Goal: Download file/media

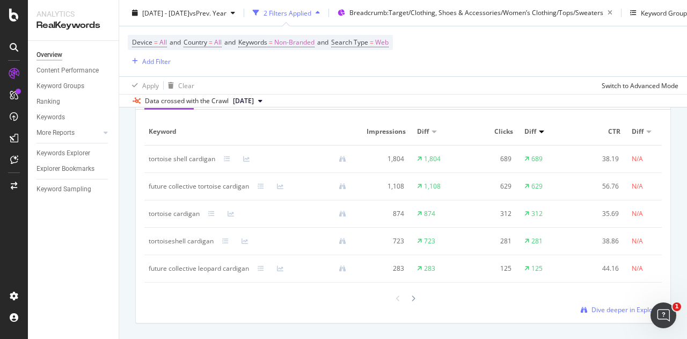
scroll to position [1014, 0]
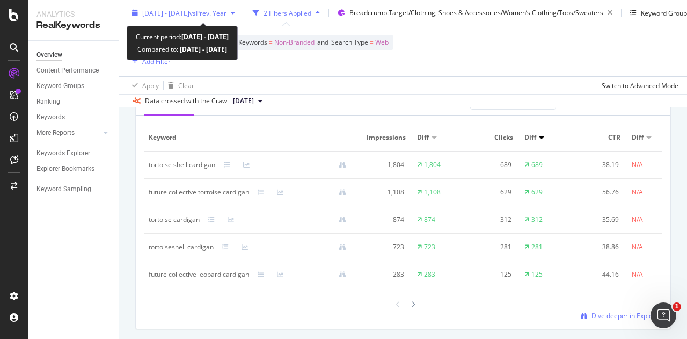
click at [227, 11] on span "vs Prev. Year" at bounding box center [208, 12] width 37 height 9
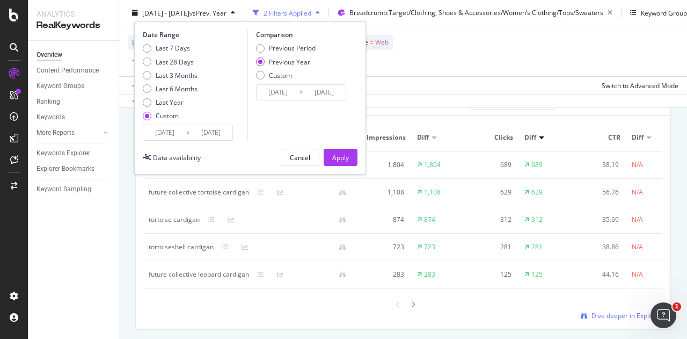
click at [166, 130] on input "[DATE]" at bounding box center [164, 132] width 43 height 15
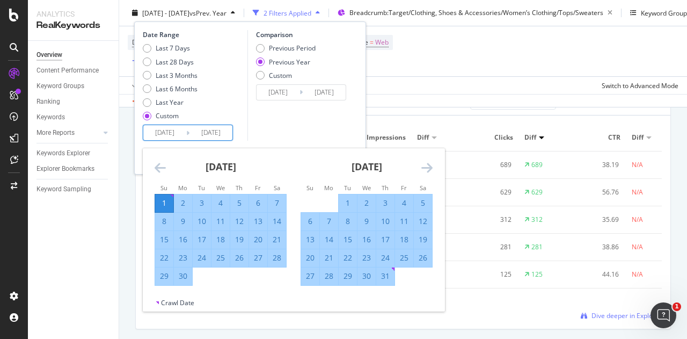
click at [159, 171] on icon "Move backward to switch to the previous month." at bounding box center [160, 167] width 11 height 13
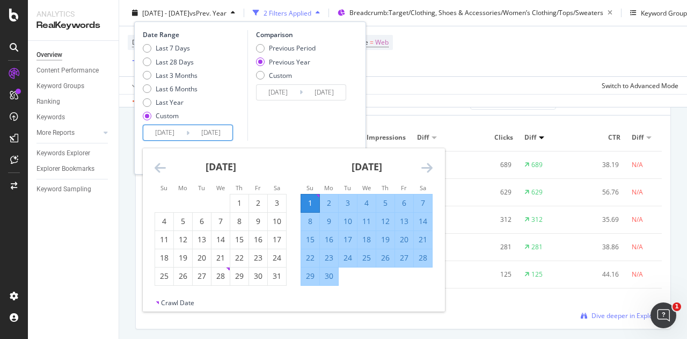
click at [159, 171] on icon "Move backward to switch to the previous month." at bounding box center [160, 167] width 11 height 13
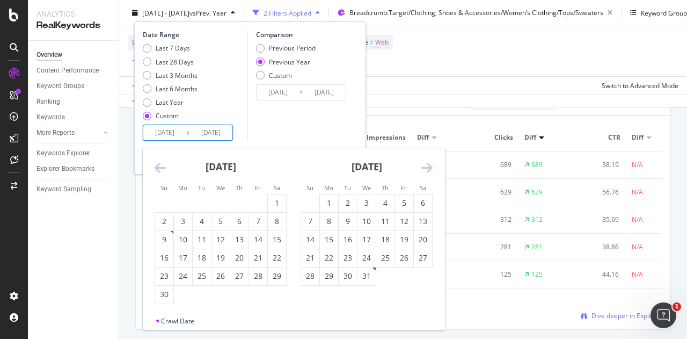
click at [159, 171] on icon "Move backward to switch to the previous month." at bounding box center [160, 167] width 11 height 13
click at [424, 169] on icon "Move forward to switch to the next month." at bounding box center [427, 167] width 11 height 13
click at [169, 213] on div "7" at bounding box center [164, 222] width 18 height 18
type input "[DATE]"
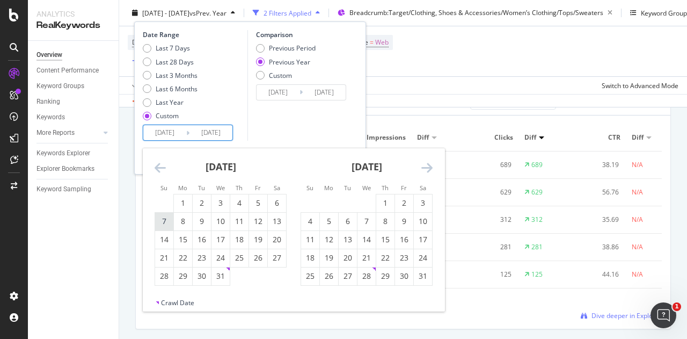
type input "[DATE]"
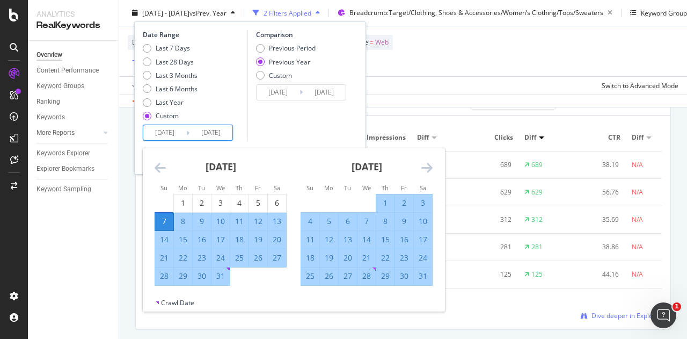
click at [428, 170] on icon "Move forward to switch to the next month." at bounding box center [427, 167] width 11 height 13
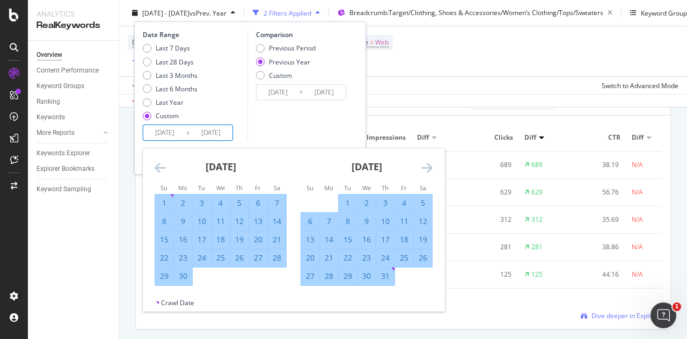
click at [428, 170] on icon "Move forward to switch to the next month." at bounding box center [427, 167] width 11 height 13
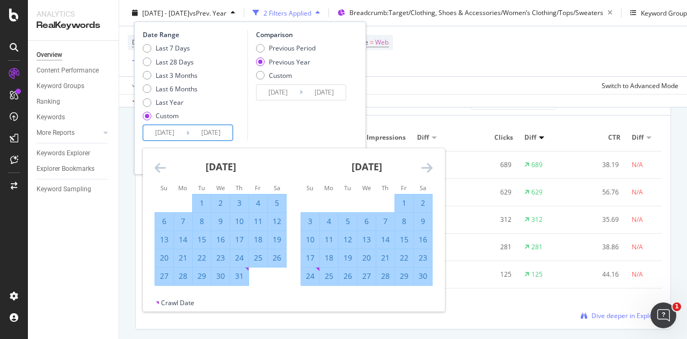
click at [428, 170] on icon "Move forward to switch to the next month." at bounding box center [427, 167] width 11 height 13
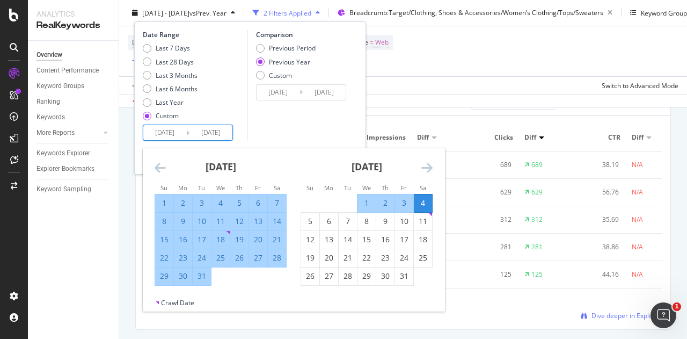
click at [428, 170] on icon "Move forward to switch to the next month." at bounding box center [427, 167] width 11 height 13
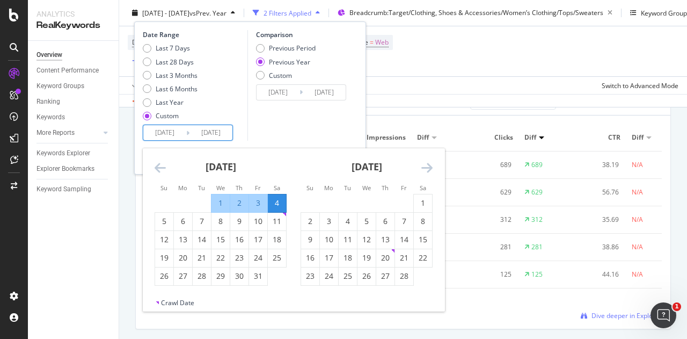
click at [428, 170] on icon "Move forward to switch to the next month." at bounding box center [427, 167] width 11 height 13
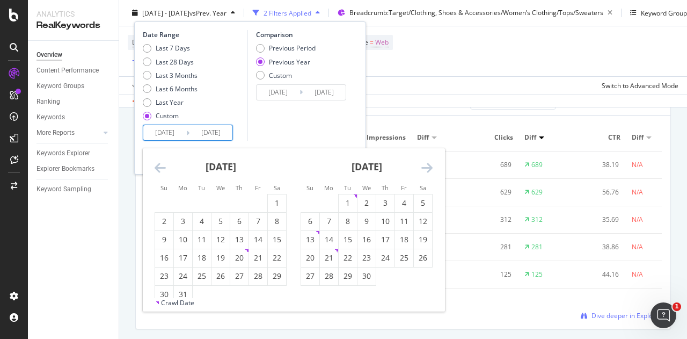
click at [162, 166] on icon "Move backward to switch to the previous month." at bounding box center [160, 167] width 11 height 13
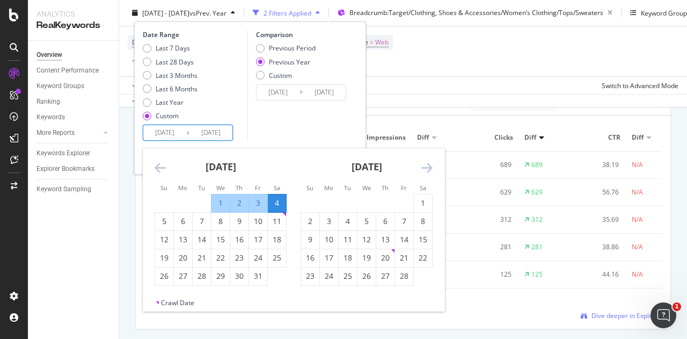
click at [435, 165] on div "[DATE] 1 2 3 4 5 6 7 8 9 10 11 12 13 14 15 16 17 18 19 20 21 22 23 24 25 26 27 …" at bounding box center [367, 216] width 146 height 137
click at [428, 166] on icon "Move forward to switch to the next month." at bounding box center [427, 167] width 11 height 13
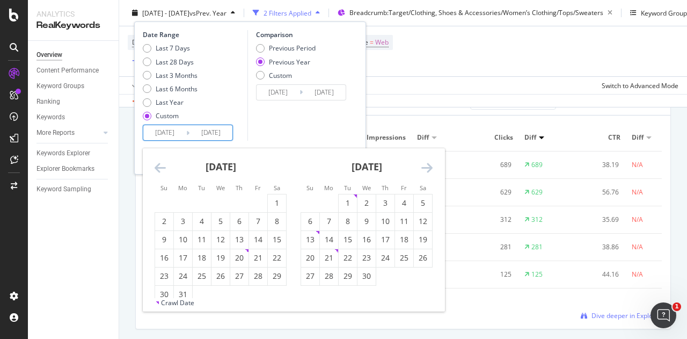
click at [428, 166] on icon "Move forward to switch to the next month." at bounding box center [427, 167] width 11 height 13
click at [424, 199] on div "2" at bounding box center [423, 203] width 18 height 11
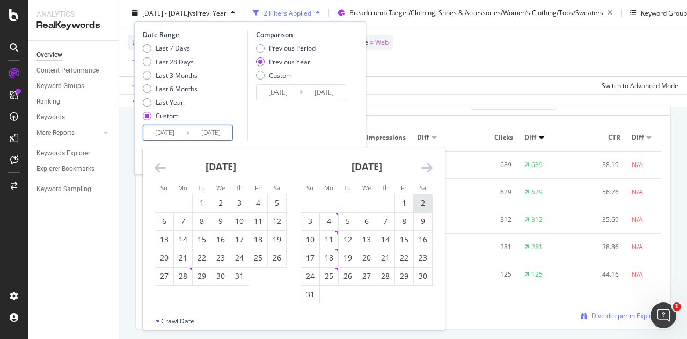
type input "[DATE]"
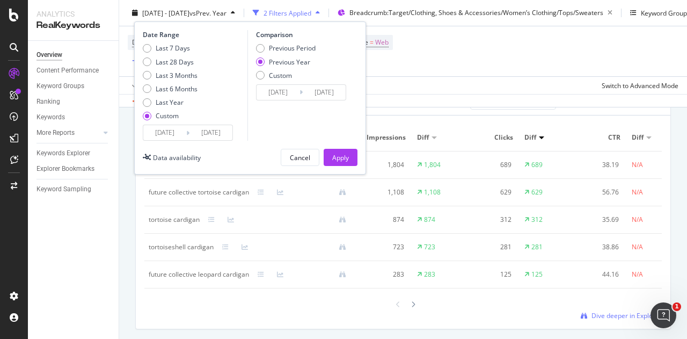
click at [280, 100] on div "Comparison Previous Period Previous Year Custom [DATE] Navigate forward to inte…" at bounding box center [299, 85] width 102 height 111
click at [274, 95] on input "[DATE]" at bounding box center [278, 92] width 43 height 15
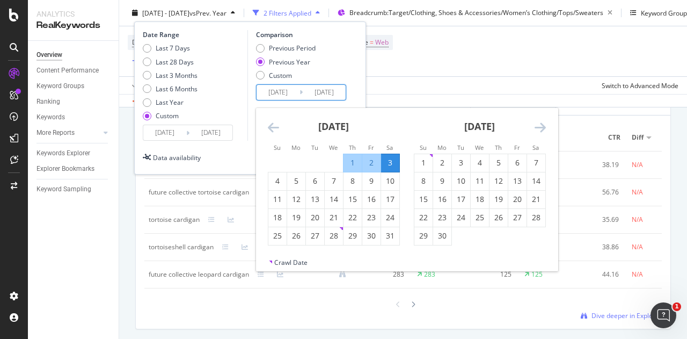
click at [273, 121] on icon "Move backward to switch to the previous month." at bounding box center [273, 127] width 11 height 13
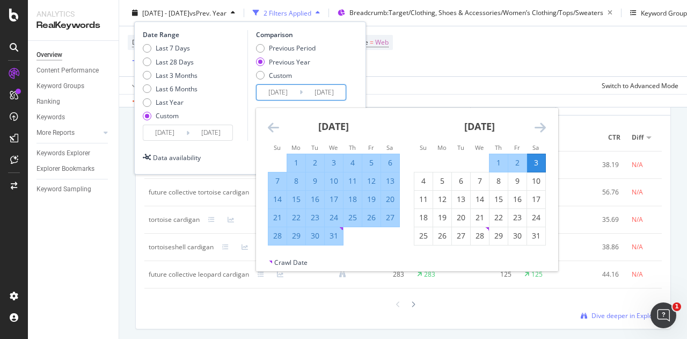
click at [273, 121] on icon "Move backward to switch to the previous month." at bounding box center [273, 127] width 11 height 13
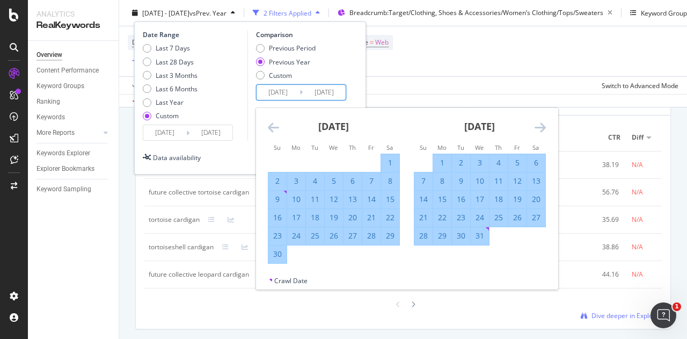
click at [273, 121] on icon "Move backward to switch to the previous month." at bounding box center [273, 127] width 11 height 13
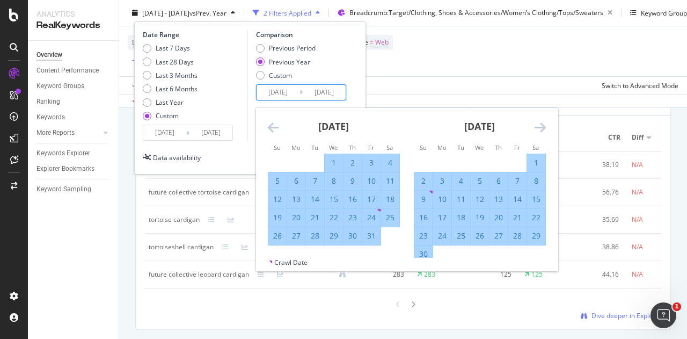
click at [273, 121] on icon "Move backward to switch to the previous month." at bounding box center [273, 127] width 11 height 13
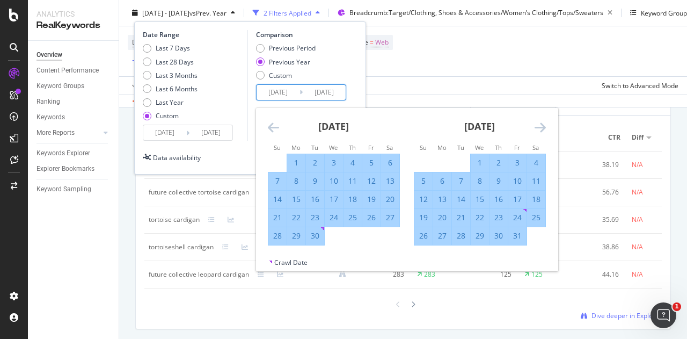
click at [273, 121] on icon "Move backward to switch to the previous month." at bounding box center [273, 127] width 11 height 13
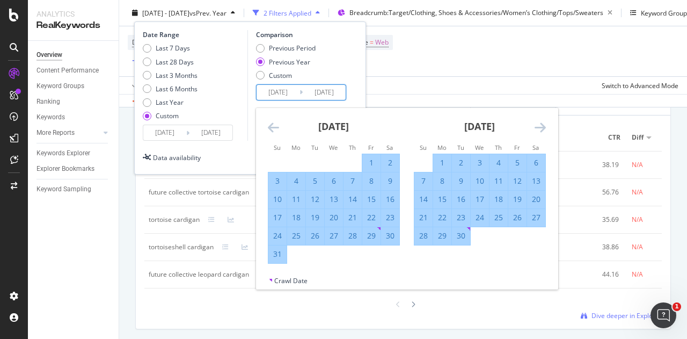
click at [273, 121] on icon "Move backward to switch to the previous month." at bounding box center [273, 127] width 11 height 13
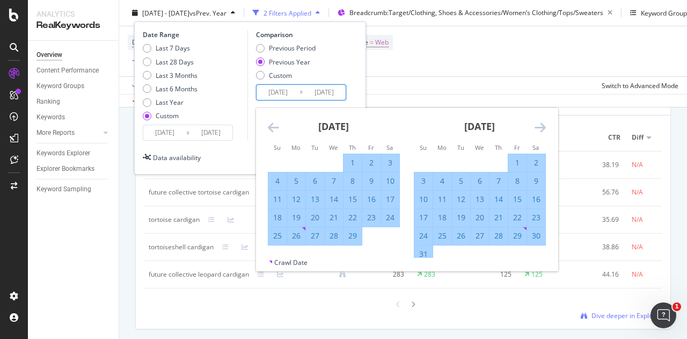
click at [273, 121] on icon "Move backward to switch to the previous month." at bounding box center [273, 127] width 11 height 13
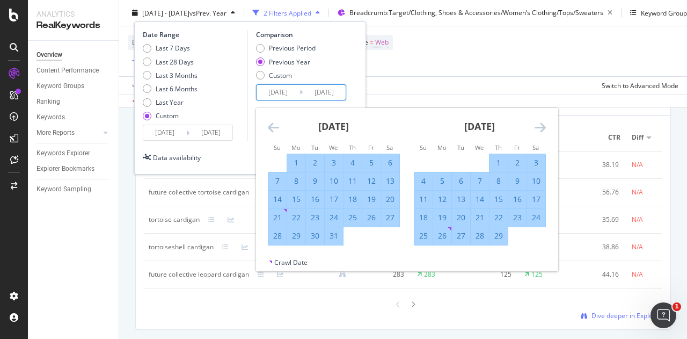
click at [273, 121] on icon "Move backward to switch to the previous month." at bounding box center [273, 127] width 11 height 13
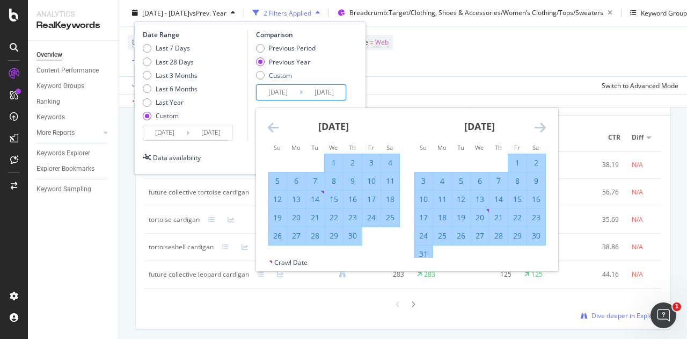
click at [273, 121] on icon "Move backward to switch to the previous month." at bounding box center [273, 127] width 11 height 13
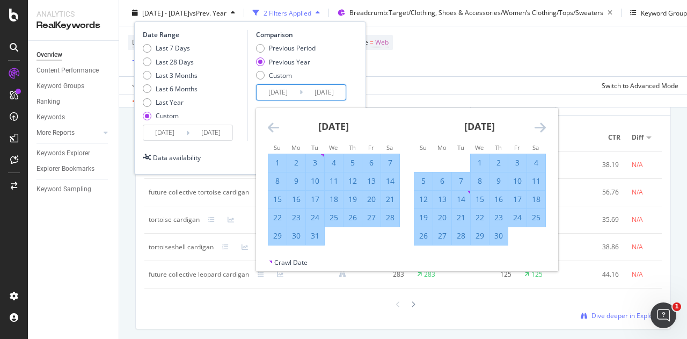
click at [273, 121] on icon "Move backward to switch to the previous month." at bounding box center [273, 127] width 11 height 13
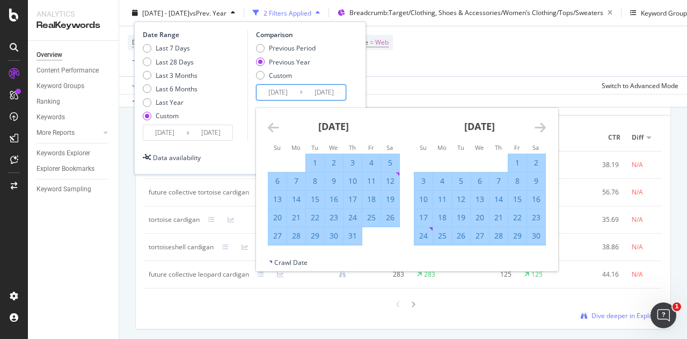
click at [273, 121] on icon "Move backward to switch to the previous month." at bounding box center [273, 127] width 11 height 13
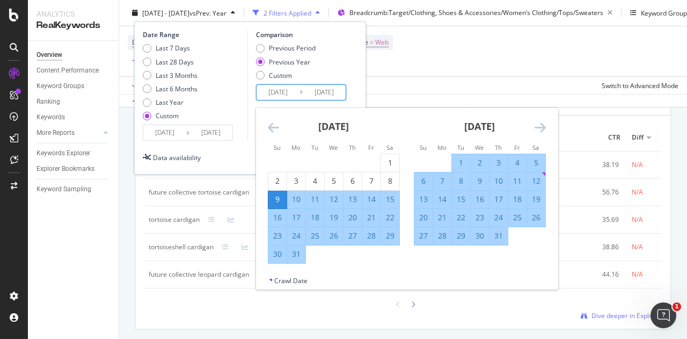
click at [273, 121] on icon "Move backward to switch to the previous month." at bounding box center [273, 127] width 11 height 13
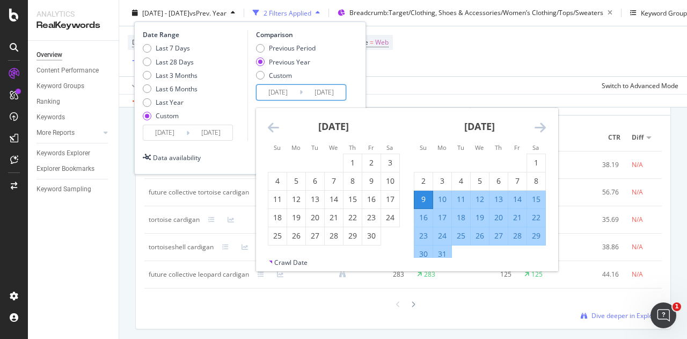
click at [273, 121] on icon "Move backward to switch to the previous month." at bounding box center [273, 127] width 11 height 13
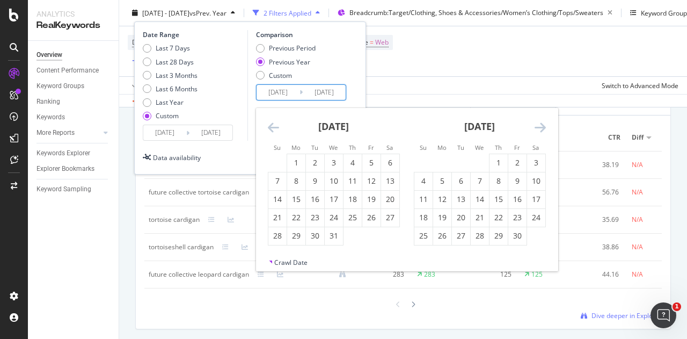
click at [273, 121] on icon "Move backward to switch to the previous month." at bounding box center [273, 127] width 11 height 13
click at [550, 128] on div "[DATE] 1 2 3 4 5 6 7 8 9 10 11 12 13 14 15 16 17 18 19 20 21 22 23 24 25 26 27 …" at bounding box center [480, 176] width 146 height 137
click at [537, 126] on icon "Move forward to switch to the next month." at bounding box center [540, 127] width 11 height 13
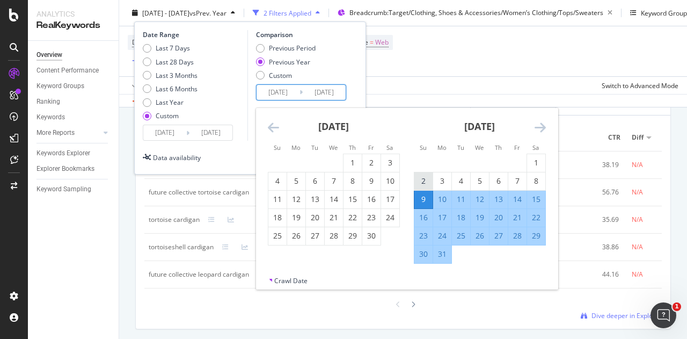
click at [427, 179] on div "2" at bounding box center [424, 181] width 18 height 11
type input "[DATE]"
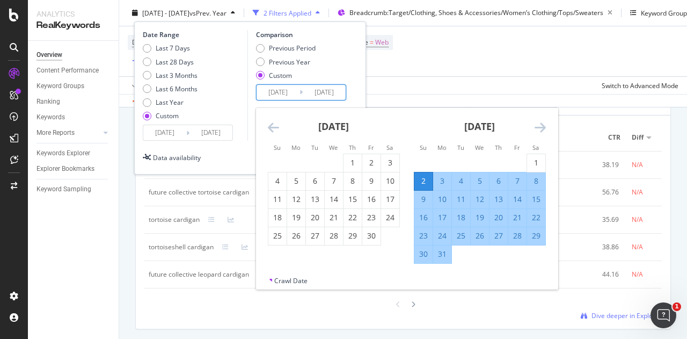
click at [539, 127] on icon "Move forward to switch to the next month." at bounding box center [540, 127] width 11 height 13
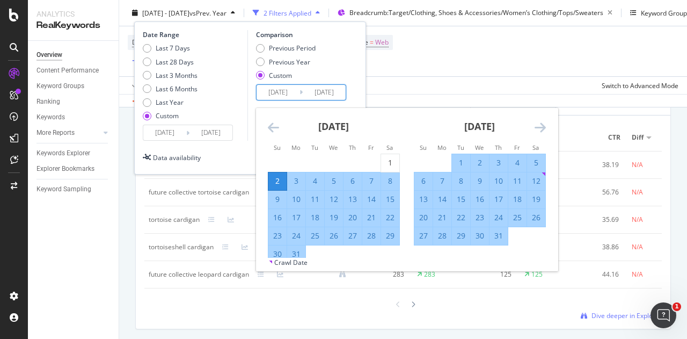
click at [539, 127] on icon "Move forward to switch to the next month." at bounding box center [540, 127] width 11 height 13
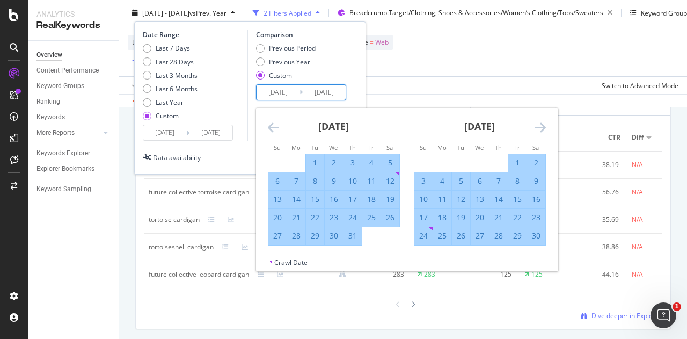
click at [539, 127] on icon "Move forward to switch to the next month." at bounding box center [540, 127] width 11 height 13
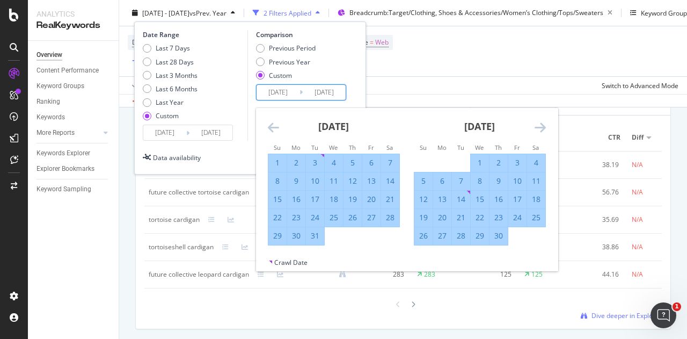
click at [539, 127] on icon "Move forward to switch to the next month." at bounding box center [540, 127] width 11 height 13
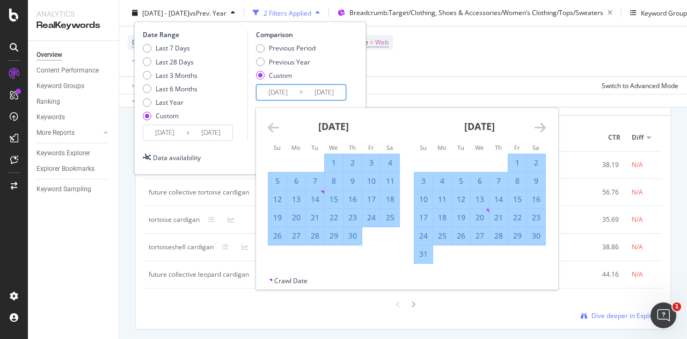
click at [539, 127] on icon "Move forward to switch to the next month." at bounding box center [540, 127] width 11 height 13
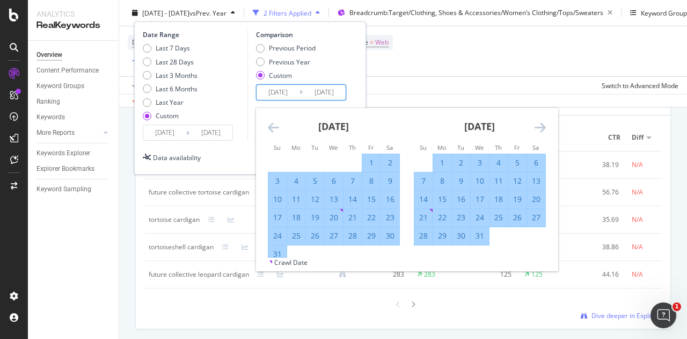
click at [539, 127] on icon "Move forward to switch to the next month." at bounding box center [540, 127] width 11 height 13
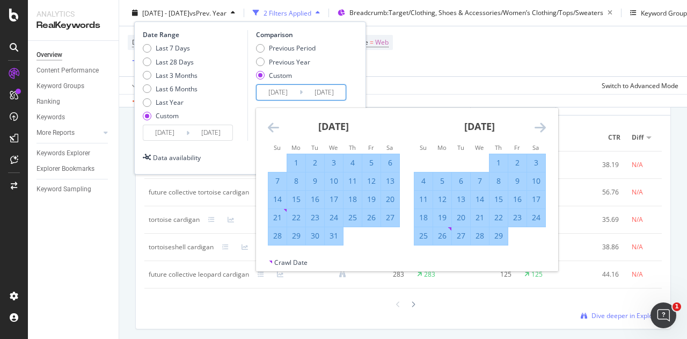
click at [539, 127] on icon "Move forward to switch to the next month." at bounding box center [540, 127] width 11 height 13
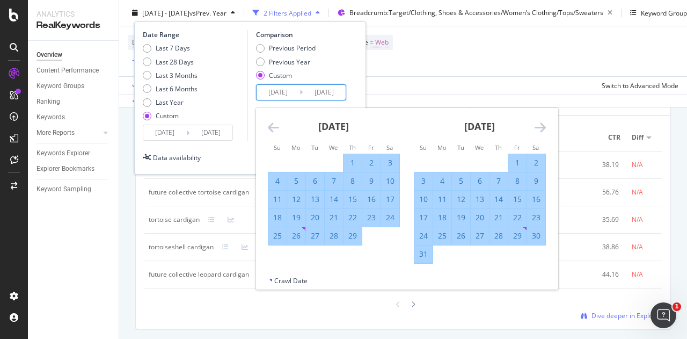
click at [539, 127] on icon "Move forward to switch to the next month." at bounding box center [540, 127] width 11 height 13
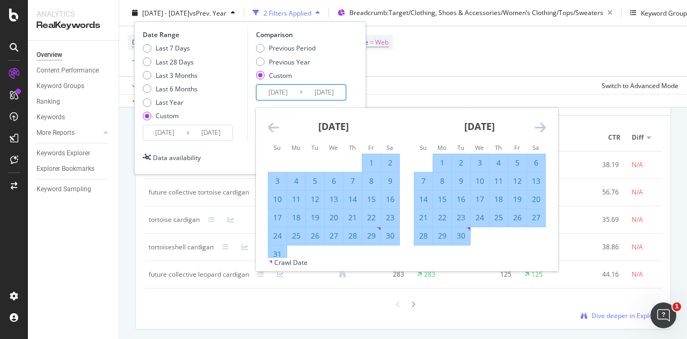
click at [539, 127] on icon "Move forward to switch to the next month." at bounding box center [540, 127] width 11 height 13
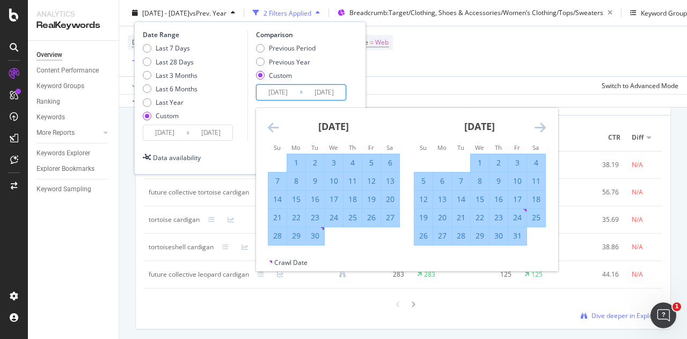
click at [539, 127] on icon "Move forward to switch to the next month." at bounding box center [540, 127] width 11 height 13
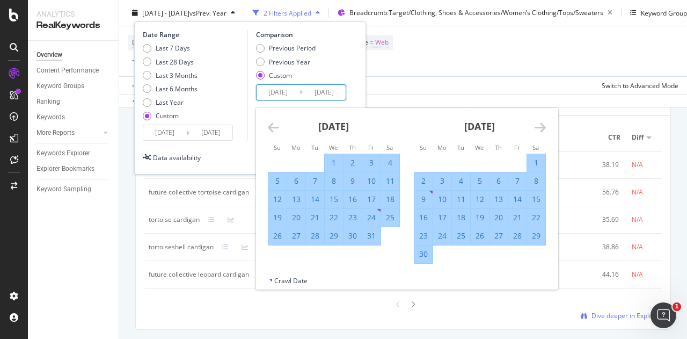
click at [539, 127] on icon "Move forward to switch to the next month." at bounding box center [540, 127] width 11 height 13
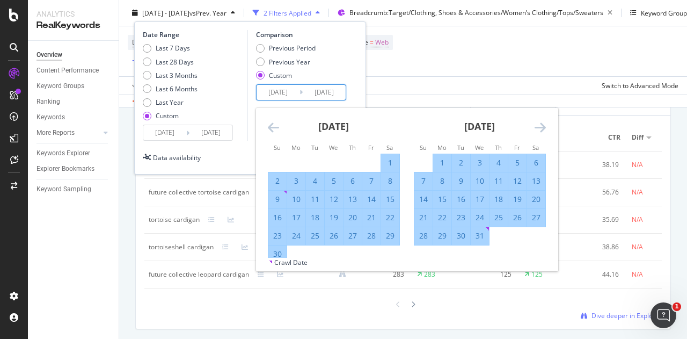
click at [538, 167] on div "6" at bounding box center [536, 162] width 18 height 11
type input "[DATE]"
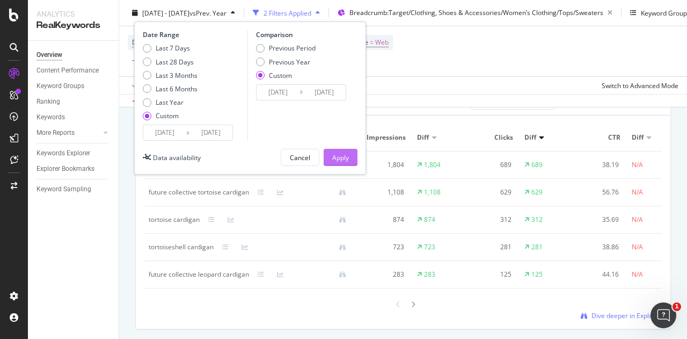
click at [351, 158] on button "Apply" at bounding box center [341, 157] width 34 height 17
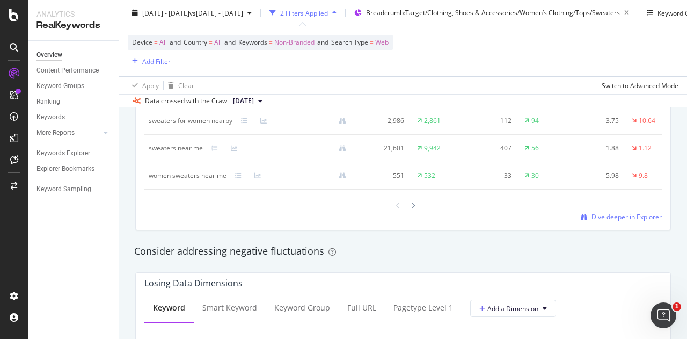
scroll to position [1133, 0]
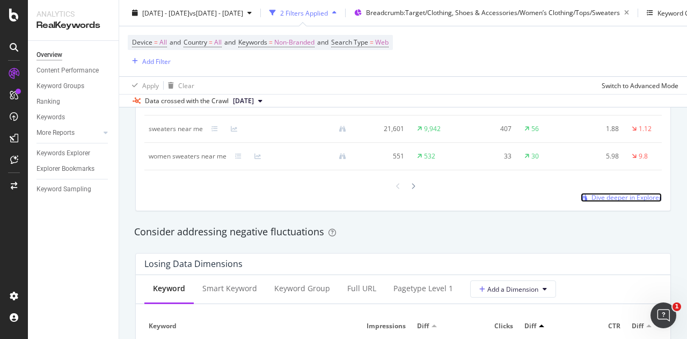
click at [598, 202] on span "Dive deeper in Explorer" at bounding box center [627, 197] width 70 height 9
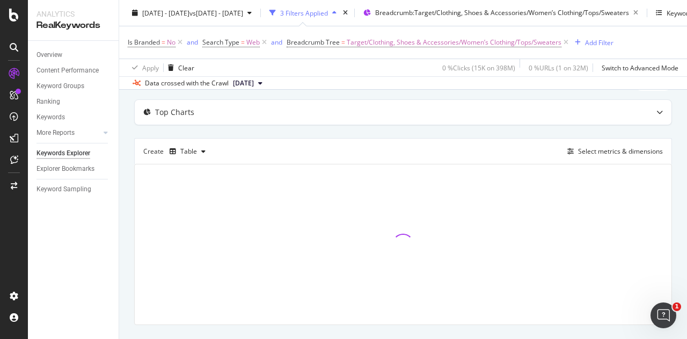
scroll to position [79, 0]
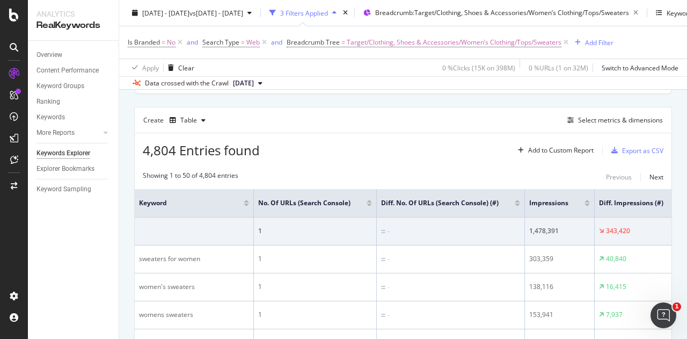
click at [384, 145] on div "4,804 Entries found Add to Custom Report Export as CSV" at bounding box center [403, 146] width 537 height 26
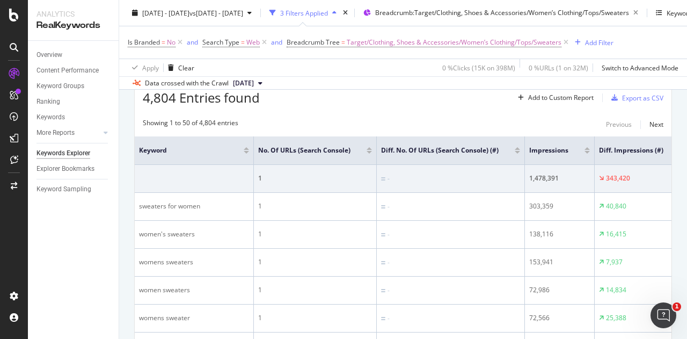
scroll to position [62, 0]
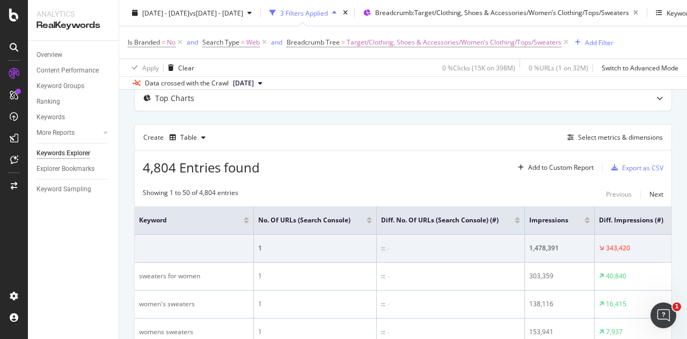
click at [457, 174] on div "4,804 Entries found Add to Custom Report Export as CSV" at bounding box center [403, 163] width 537 height 26
click at [622, 168] on div "Export as CSV" at bounding box center [642, 167] width 41 height 9
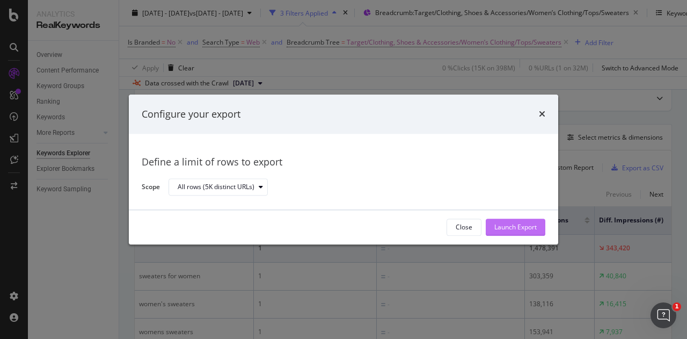
click at [502, 233] on div "Launch Export" at bounding box center [516, 227] width 42 height 16
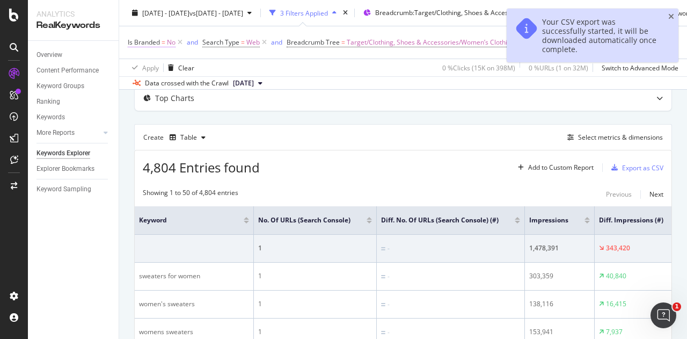
click at [142, 41] on span "Is Branded" at bounding box center [144, 42] width 32 height 9
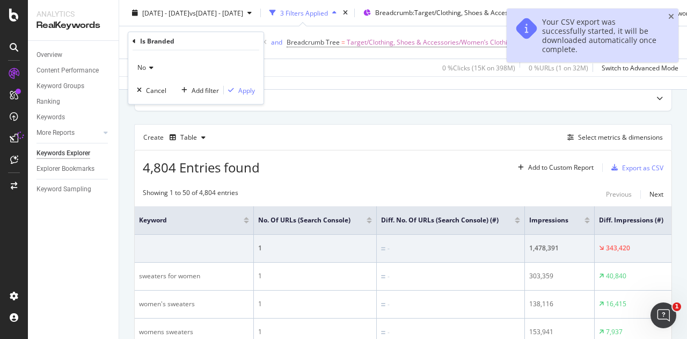
click at [151, 69] on icon at bounding box center [150, 67] width 8 height 6
click at [150, 93] on span "Yes" at bounding box center [147, 89] width 11 height 9
click at [237, 93] on div "Apply" at bounding box center [239, 90] width 31 height 10
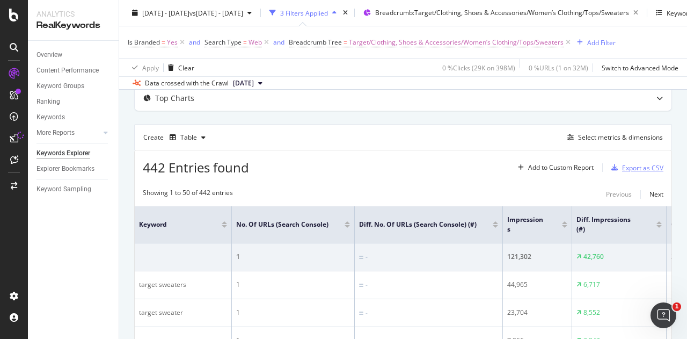
click at [627, 169] on div "Export as CSV" at bounding box center [642, 167] width 41 height 9
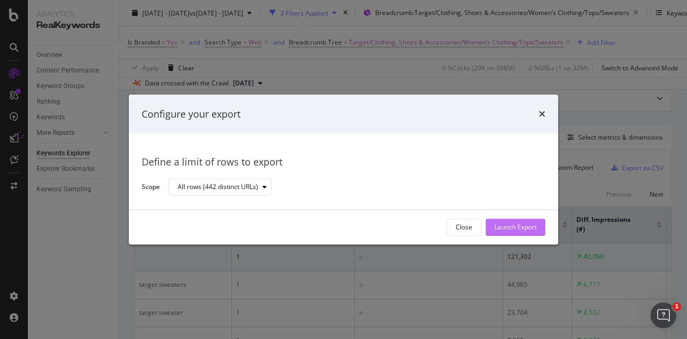
click at [513, 227] on div "Launch Export" at bounding box center [516, 227] width 42 height 9
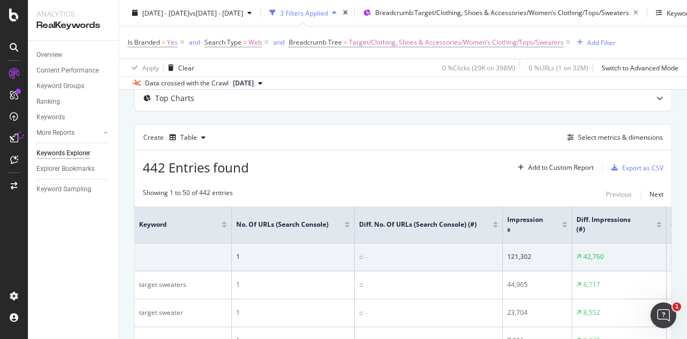
click at [629, 169] on div "Export as CSV" at bounding box center [642, 167] width 41 height 9
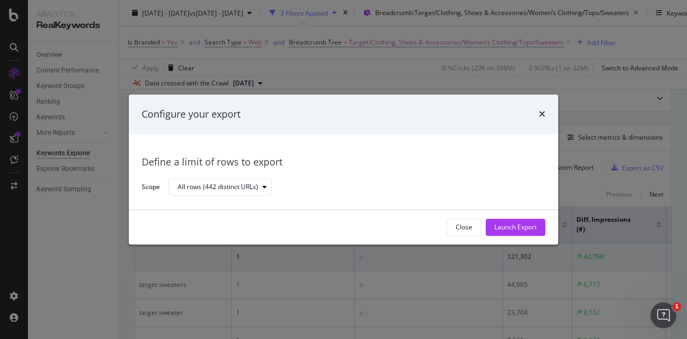
click at [508, 237] on div "Close Launch Export" at bounding box center [344, 227] width 430 height 34
click at [497, 226] on div "Launch Export" at bounding box center [516, 227] width 42 height 9
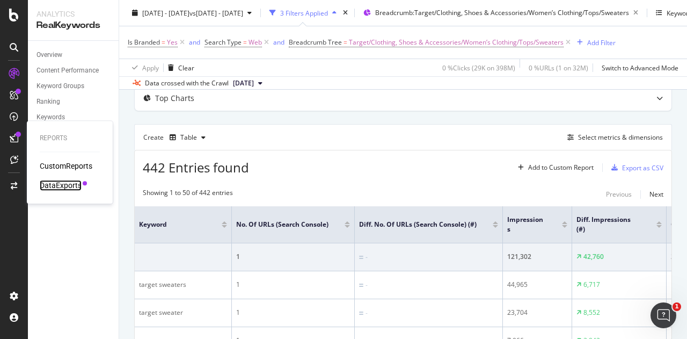
click at [67, 183] on div "DataExports" at bounding box center [61, 185] width 42 height 11
